Goal: Transaction & Acquisition: Purchase product/service

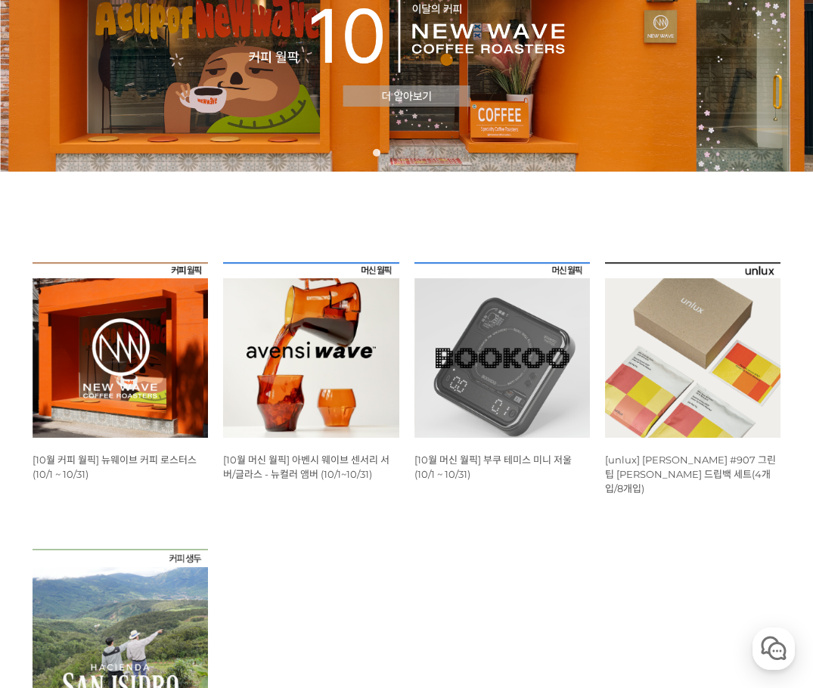
scroll to position [227, 0]
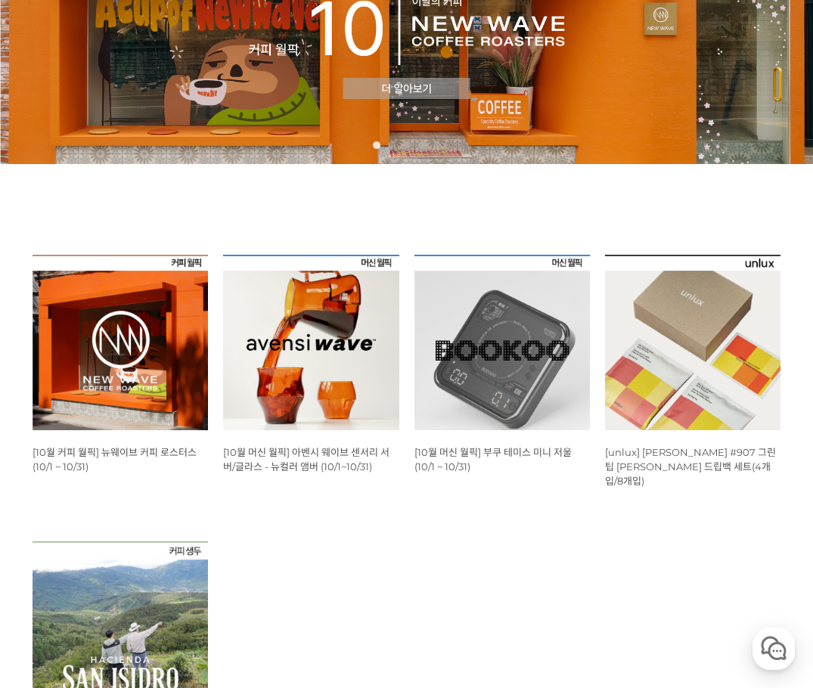
click at [330, 355] on img at bounding box center [310, 342] width 175 height 175
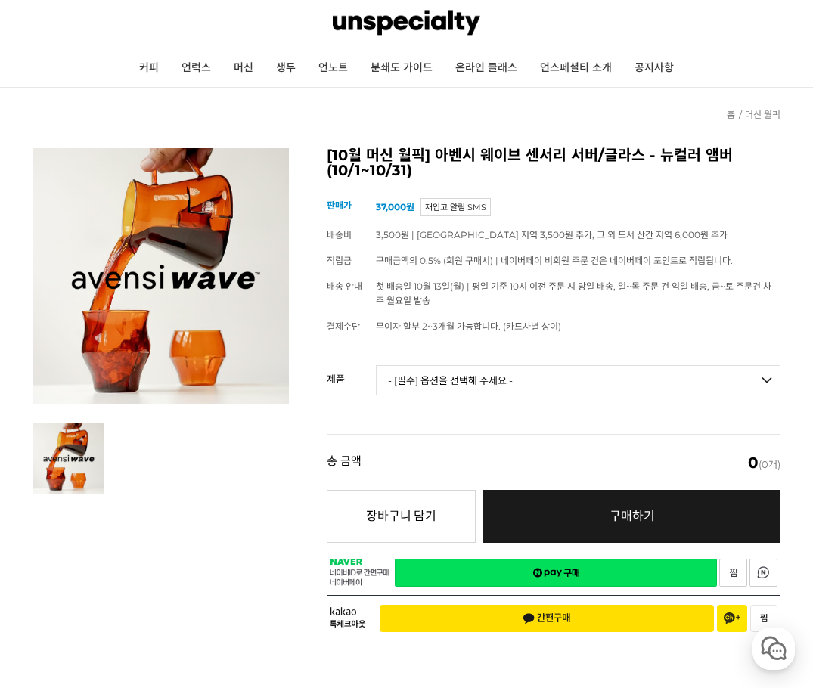
scroll to position [76, 0]
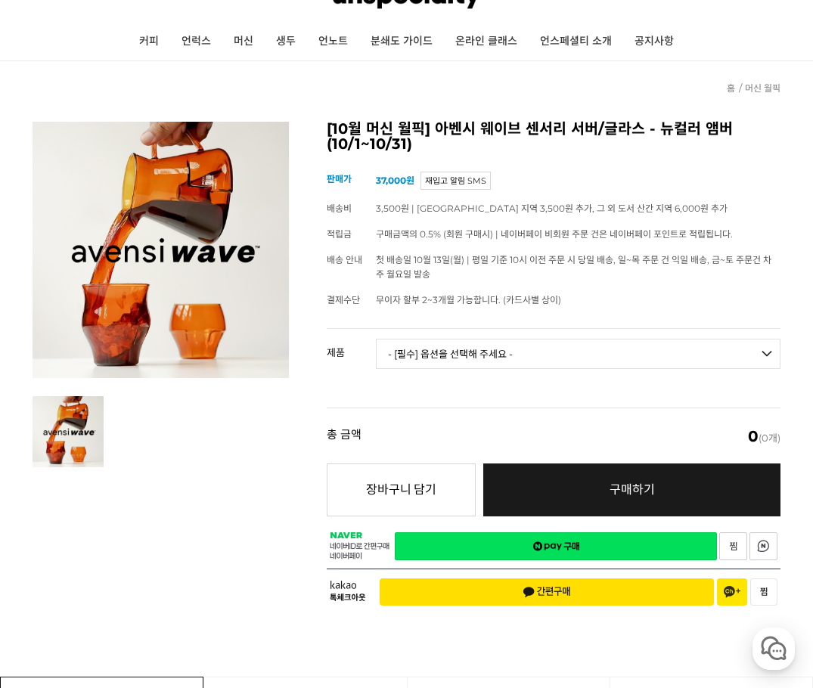
click at [491, 353] on select "- [필수] 옵션을 선택해 주세요 - ------------------- 웨이브 앰버 3종 세트 [품절] 사이클론 센서리 서버 앰버 [품절] …" at bounding box center [578, 354] width 405 height 30
click at [257, 455] on ul at bounding box center [161, 431] width 266 height 71
click at [418, 356] on select "- [필수] 옵션을 선택해 주세요 - ------------------- 웨이브 앰버 3종 세트 [품절] 사이클론 센서리 서버 앰버 [품절] …" at bounding box center [578, 354] width 405 height 30
click at [241, 472] on div "[10월 머신 월픽] 아벤시 웨이브 센서리 서버/글라스 - 뉴컬러 앰버 (10/1~10/31) (해외배송 가능 상품) 기본 정보 상품명 판매가" at bounding box center [407, 369] width 748 height 495
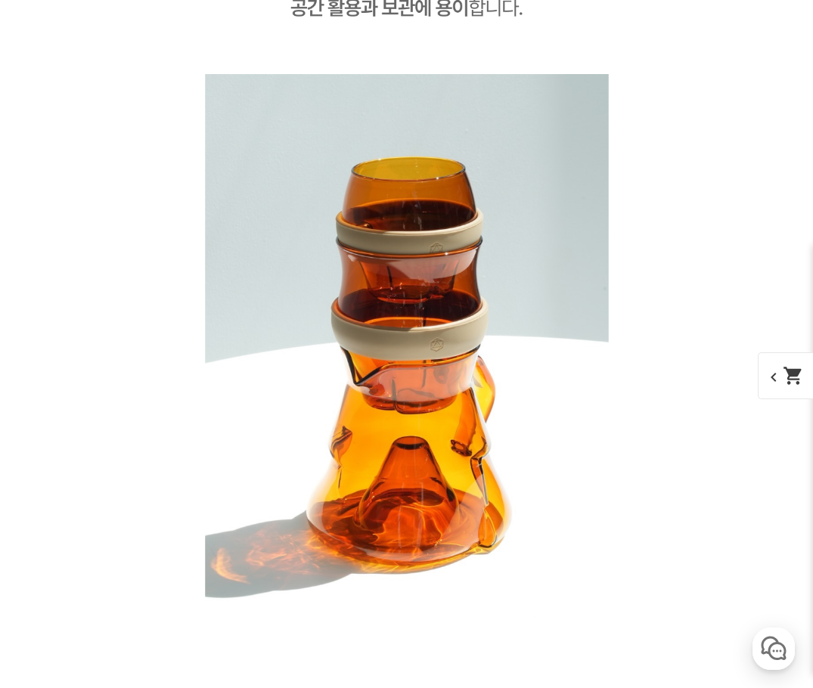
scroll to position [8172, 0]
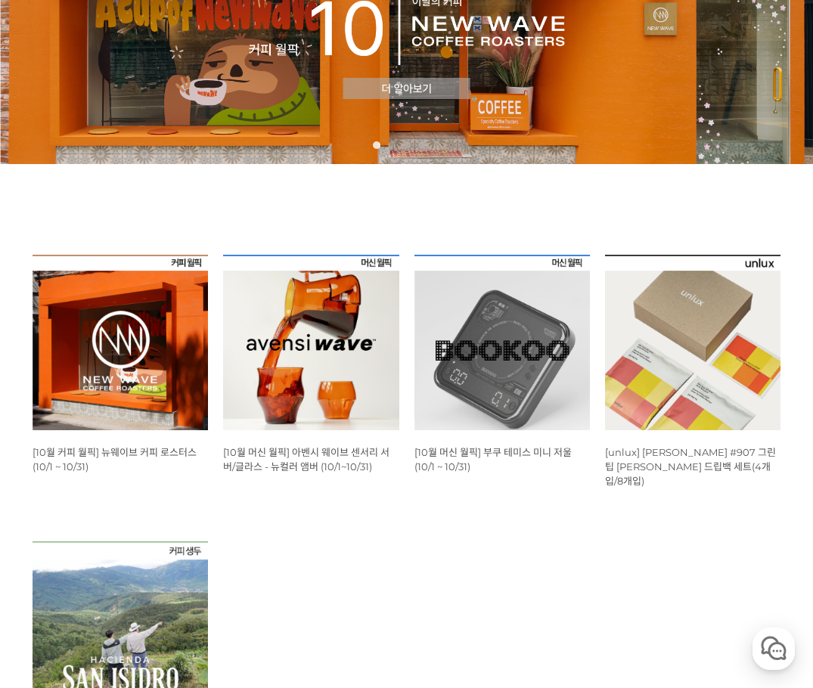
click at [682, 379] on img at bounding box center [692, 342] width 175 height 175
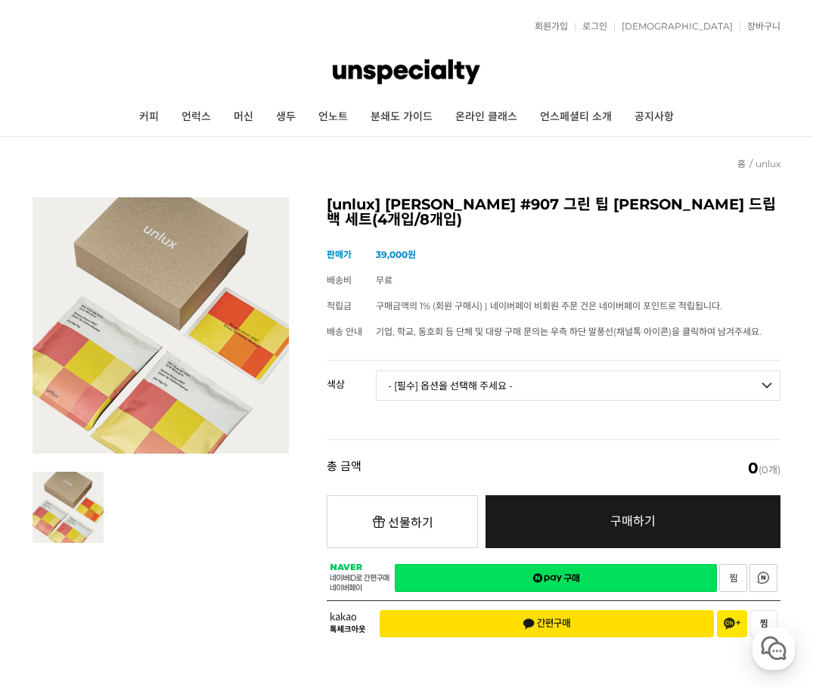
click at [472, 385] on select "- [필수] 옵션을 선택해 주세요 - ------------------- 파나마 잰슨 #907 Standard(4p) 파나마 잰슨 #907 D…" at bounding box center [578, 386] width 405 height 30
click at [376, 371] on select "- [필수] 옵션을 선택해 주세요 - ------------------- 파나마 잰슨 #907 Standard(4p) 파나마 잰슨 #907 D…" at bounding box center [578, 386] width 405 height 30
select select "*"
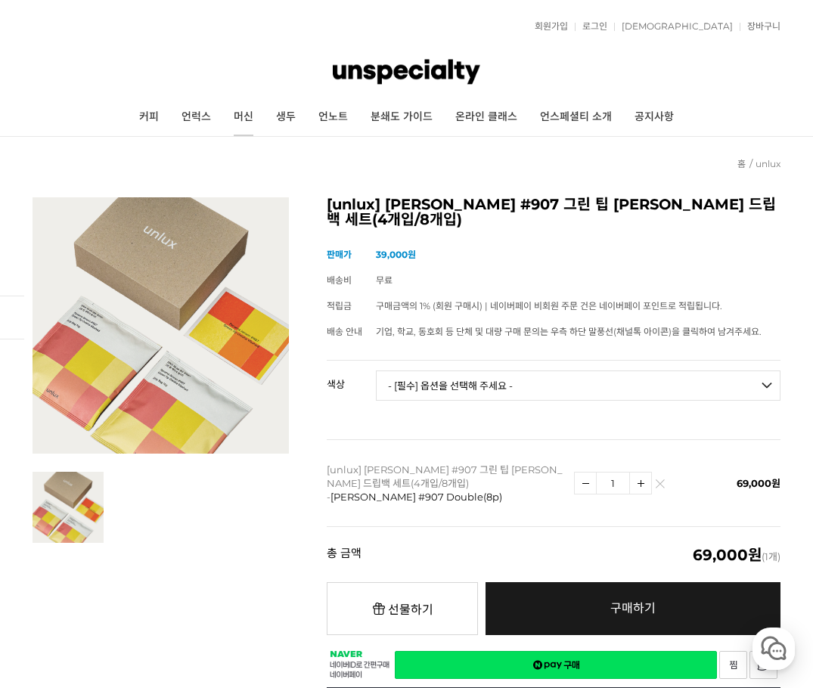
click at [247, 117] on link "머신" at bounding box center [243, 117] width 42 height 38
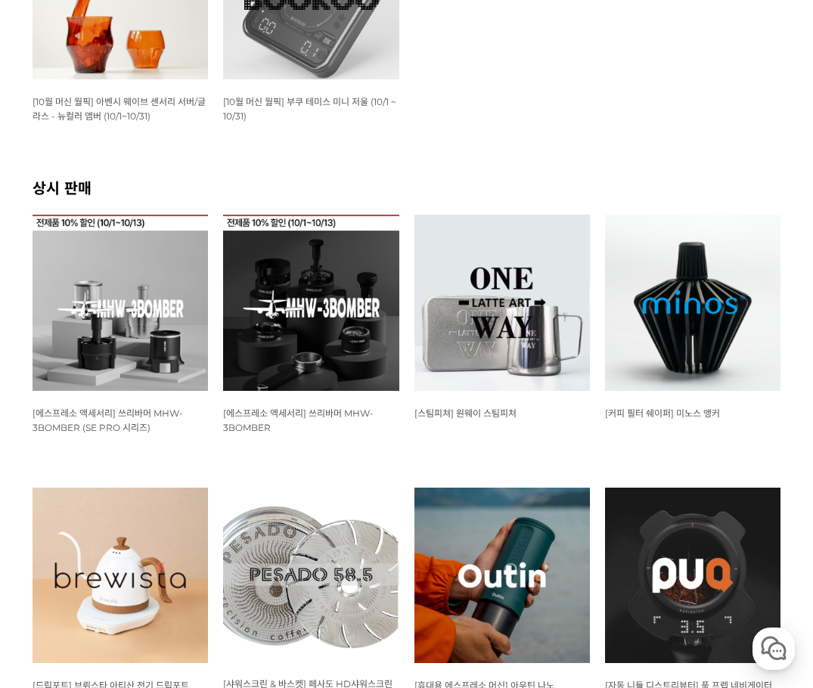
scroll to position [227, 0]
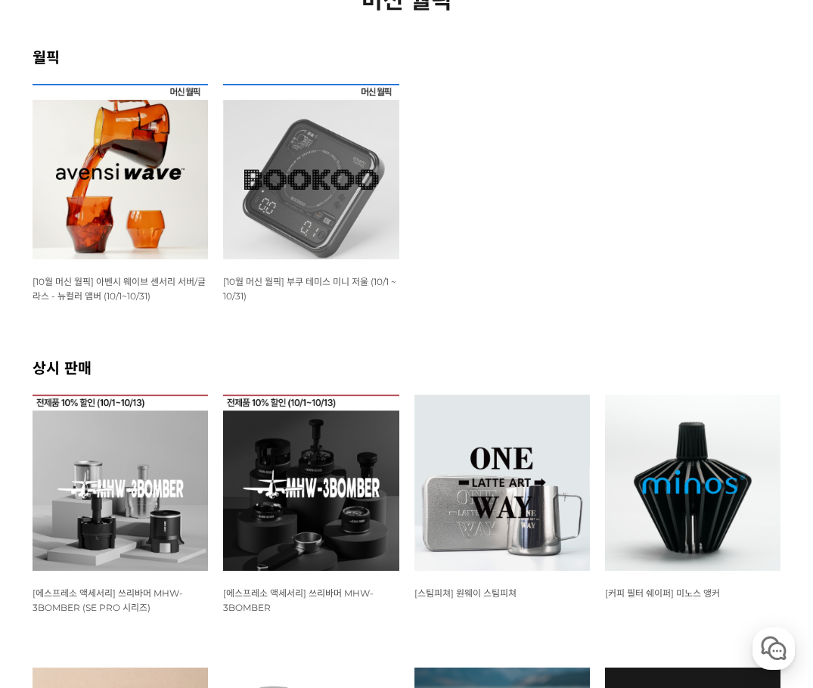
click at [303, 189] on img at bounding box center [310, 171] width 175 height 175
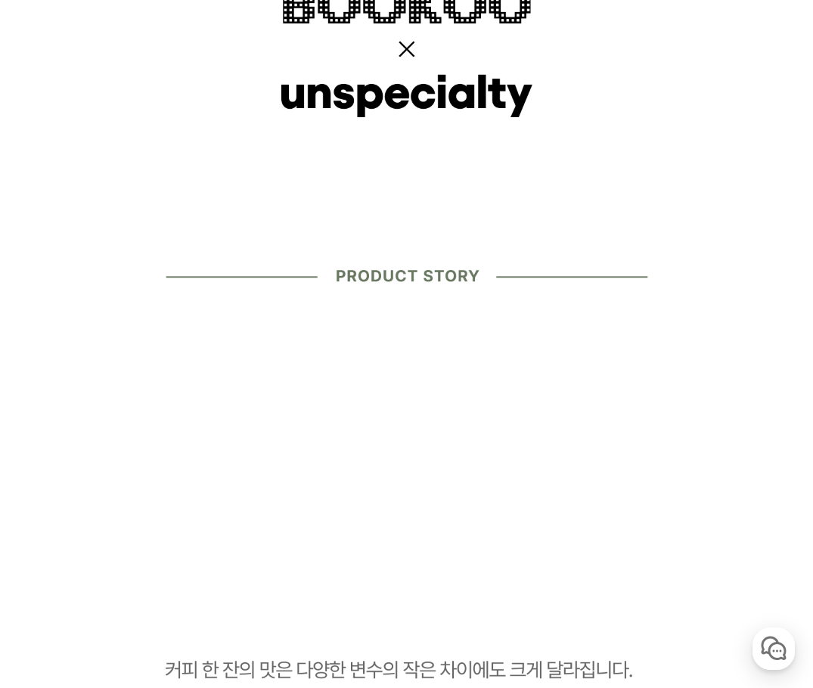
scroll to position [1589, 0]
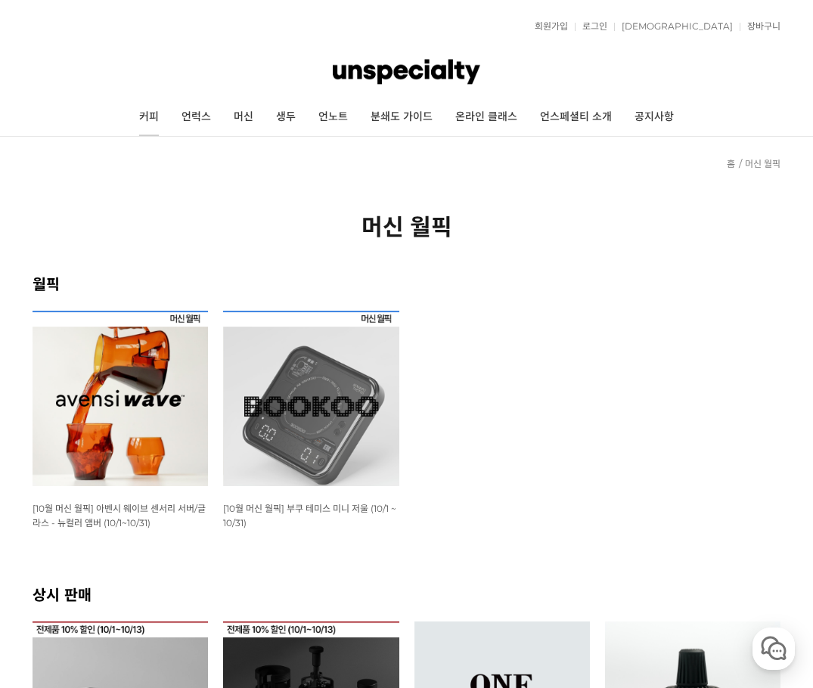
click at [148, 120] on link "커피" at bounding box center [149, 117] width 42 height 38
